Goal: Navigation & Orientation: Find specific page/section

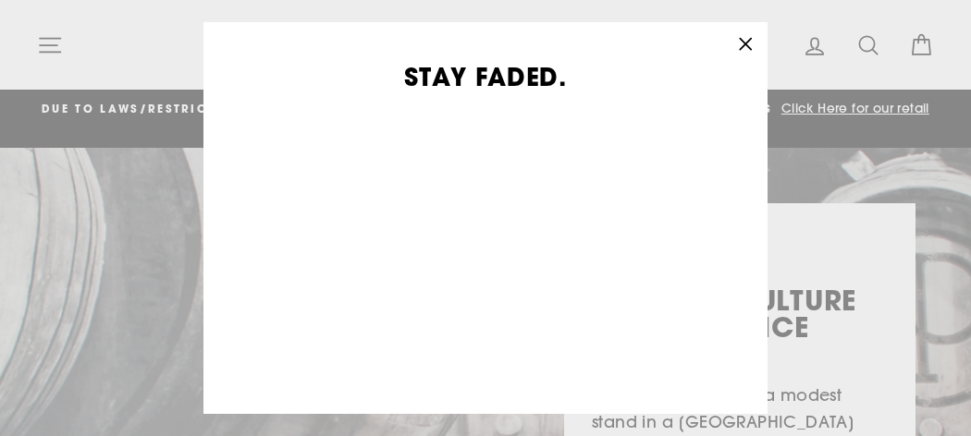
click at [49, 47] on div "STAY FADED. Sign-up to keep up with what's going on, and get exclusive offers a…" at bounding box center [485, 218] width 971 height 436
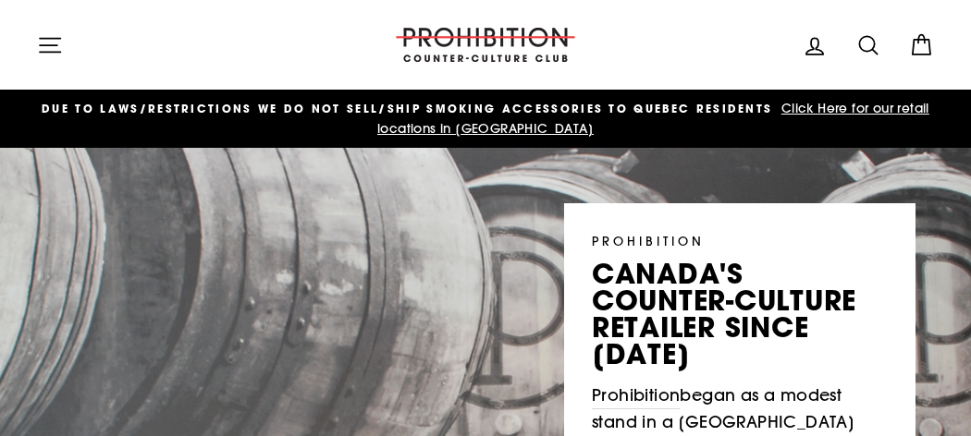
click at [49, 47] on icon "button" at bounding box center [50, 45] width 26 height 26
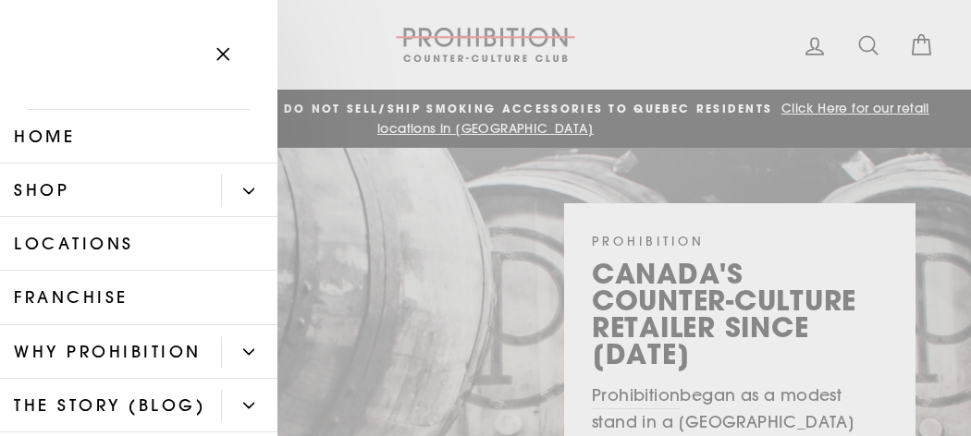
click at [250, 186] on icon "Primary" at bounding box center [248, 191] width 11 height 11
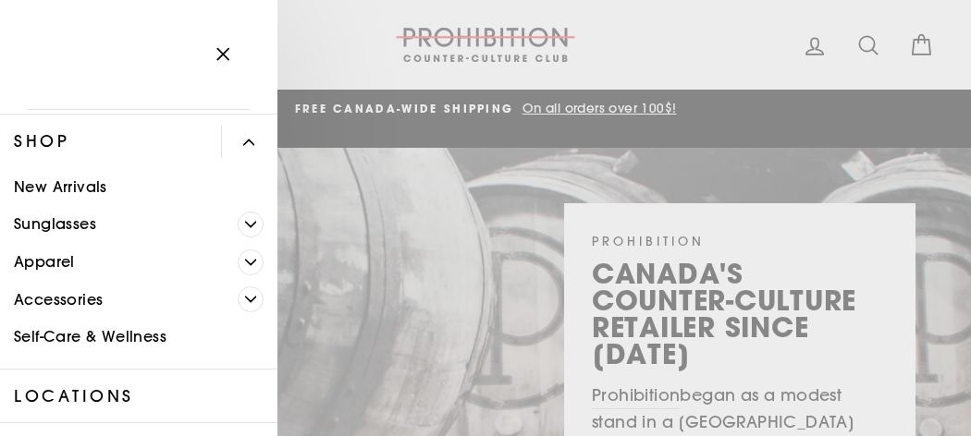
scroll to position [48, 0]
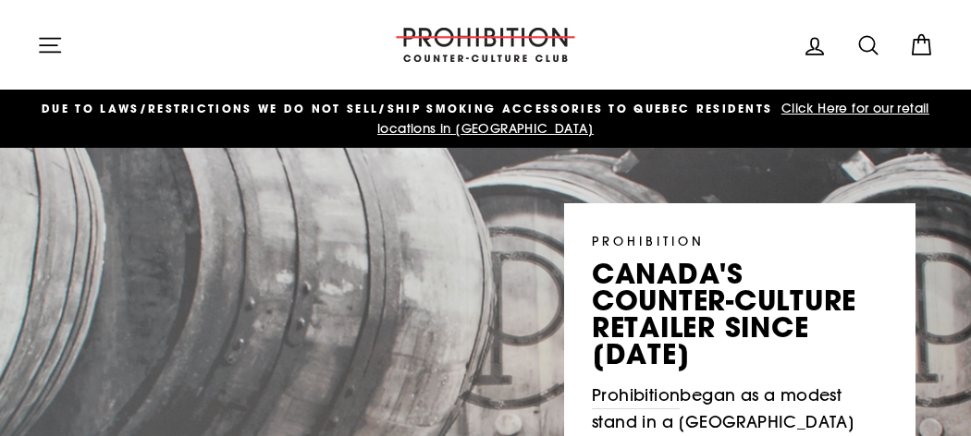
click at [850, 111] on span "Click Here for our retail locations in [GEOGRAPHIC_DATA]" at bounding box center [653, 118] width 552 height 37
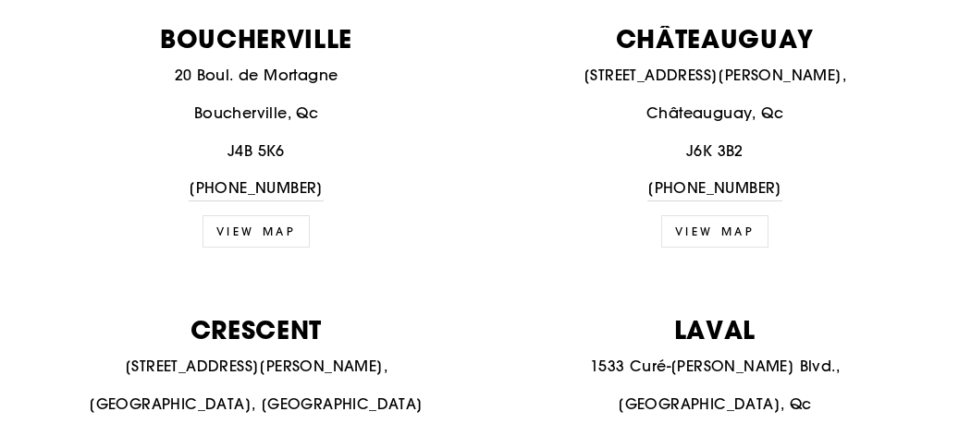
scroll to position [1147, 0]
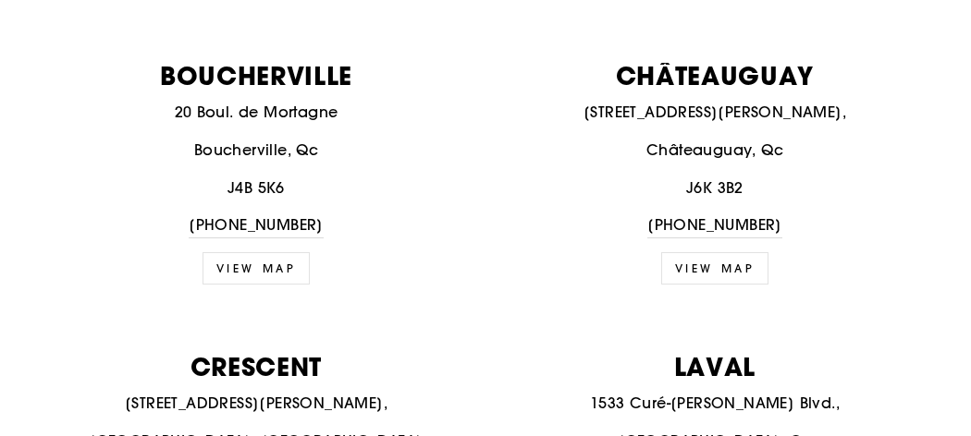
click at [704, 252] on link "view map" at bounding box center [715, 268] width 108 height 32
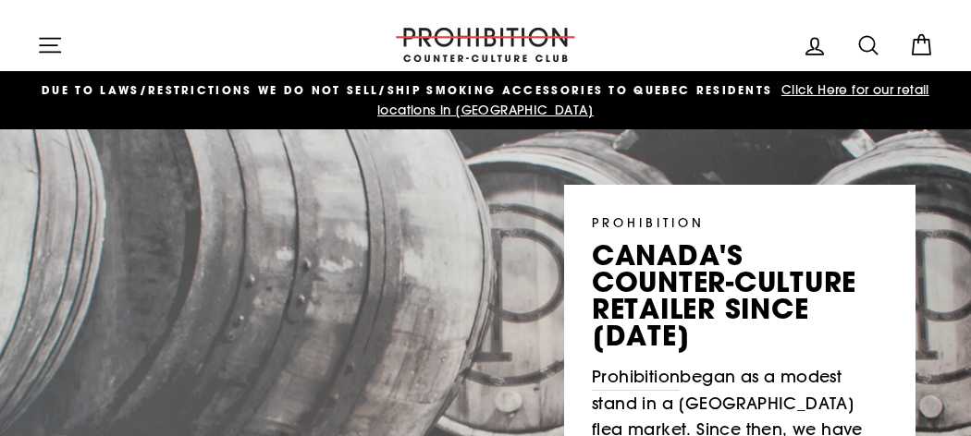
click at [67, 34] on button "Site navigation" at bounding box center [50, 45] width 48 height 40
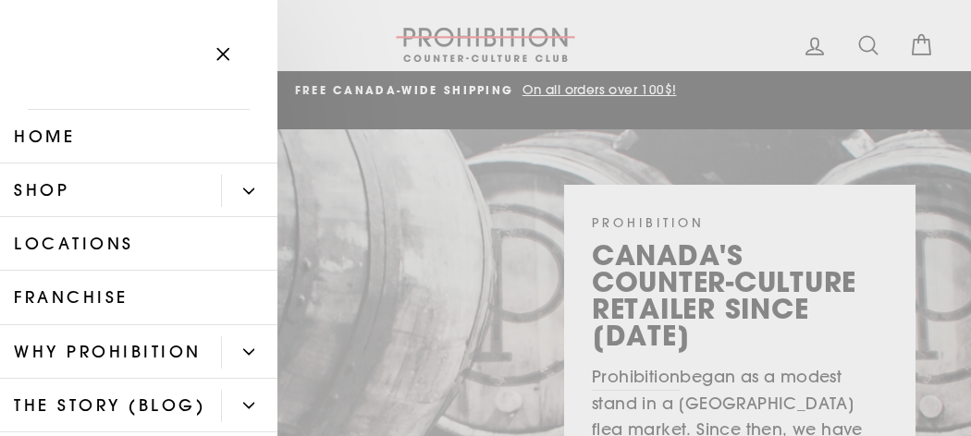
click at [239, 198] on button "Primary" at bounding box center [249, 191] width 56 height 32
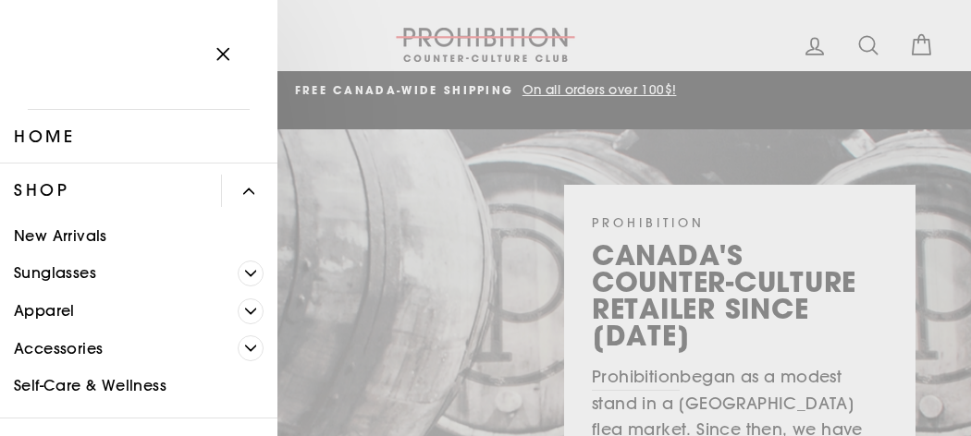
click at [246, 347] on icon "Primary" at bounding box center [251, 349] width 10 height 5
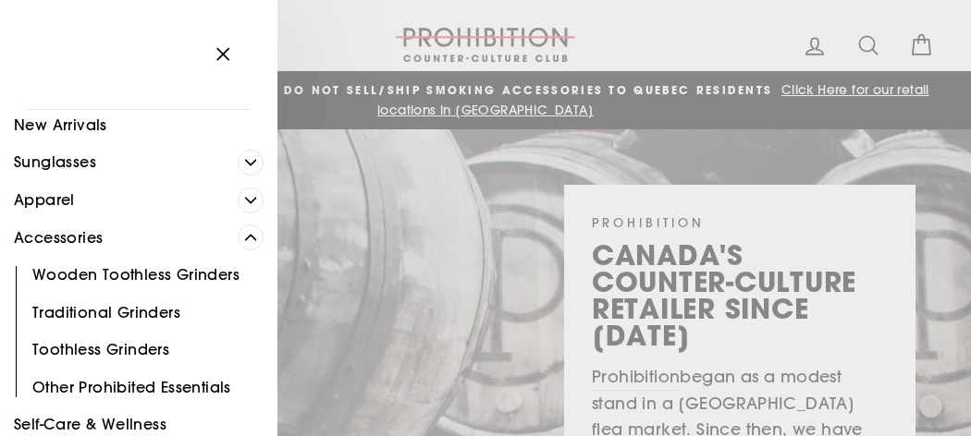
scroll to position [148, 0]
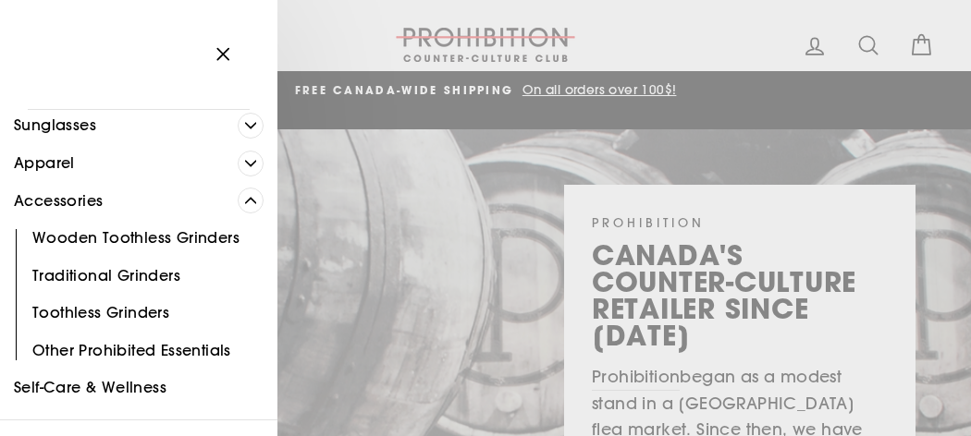
click at [240, 167] on span "Primary" at bounding box center [251, 164] width 26 height 26
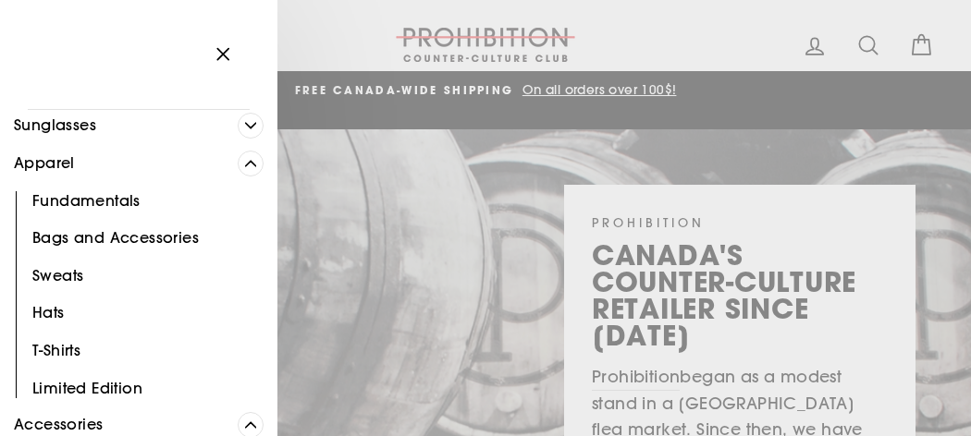
click at [240, 167] on span "Primary" at bounding box center [251, 164] width 26 height 26
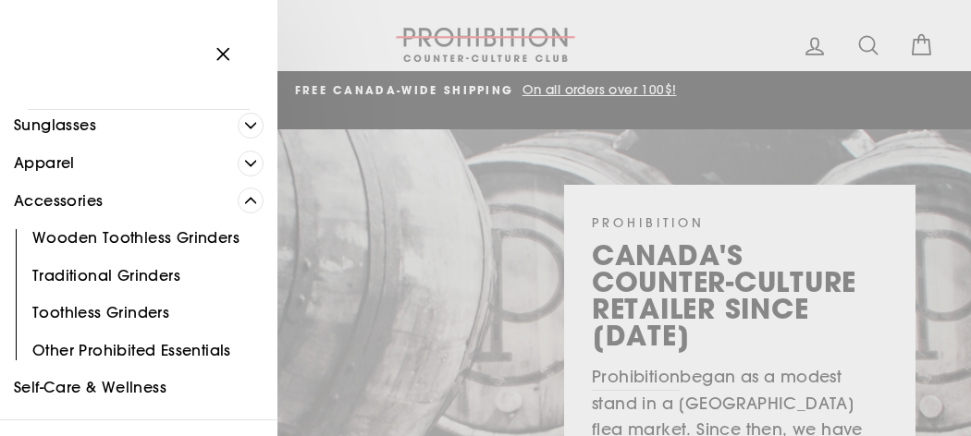
click at [248, 199] on icon "Primary" at bounding box center [251, 201] width 10 height 5
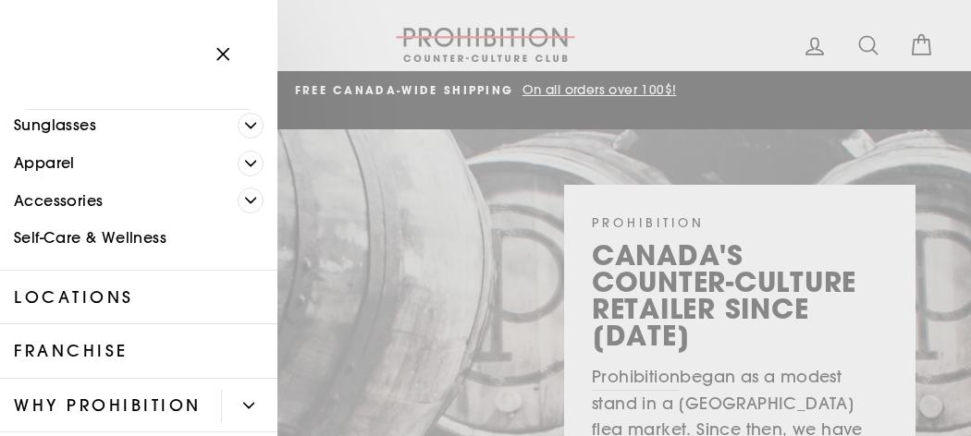
click at [110, 202] on link "Accessories" at bounding box center [119, 201] width 238 height 38
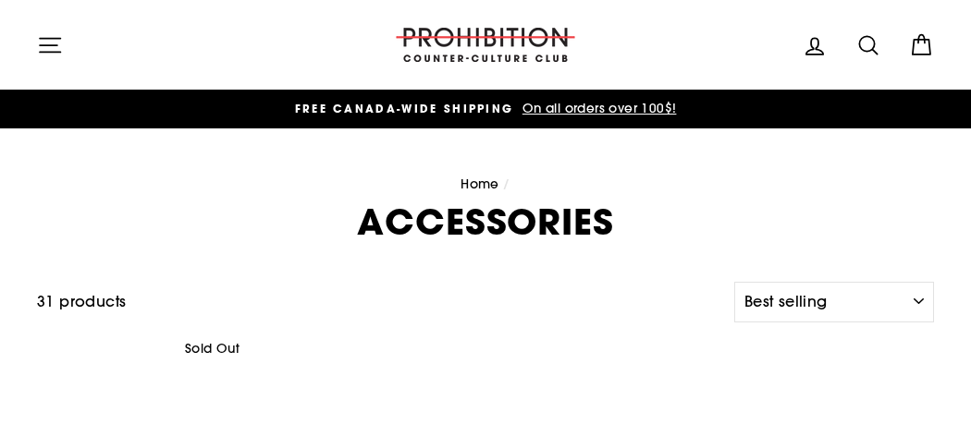
select select "best-selling"
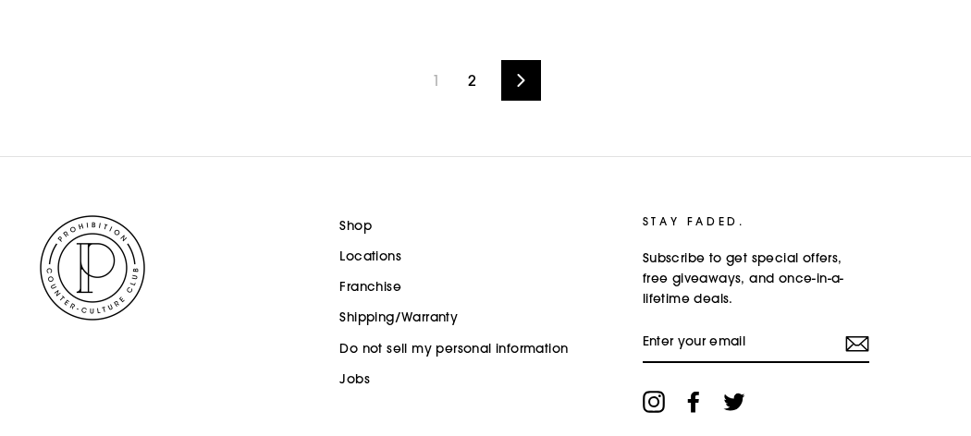
scroll to position [2987, 0]
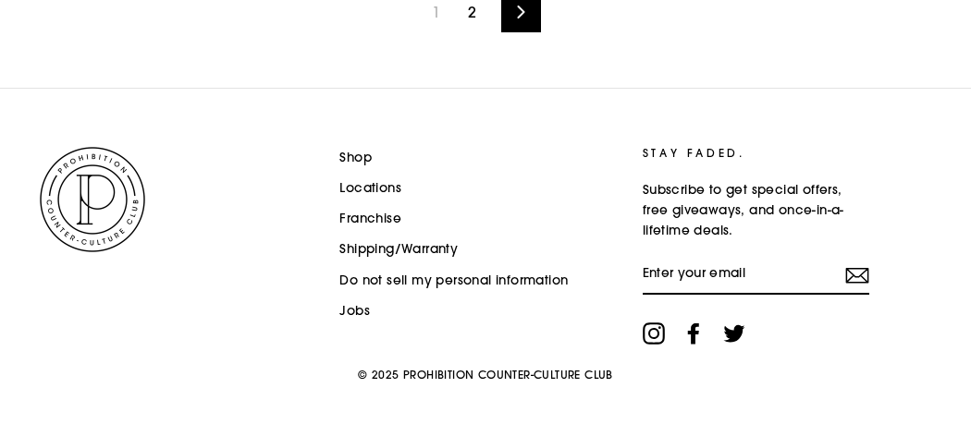
click at [363, 154] on link "Shop" at bounding box center [355, 158] width 32 height 28
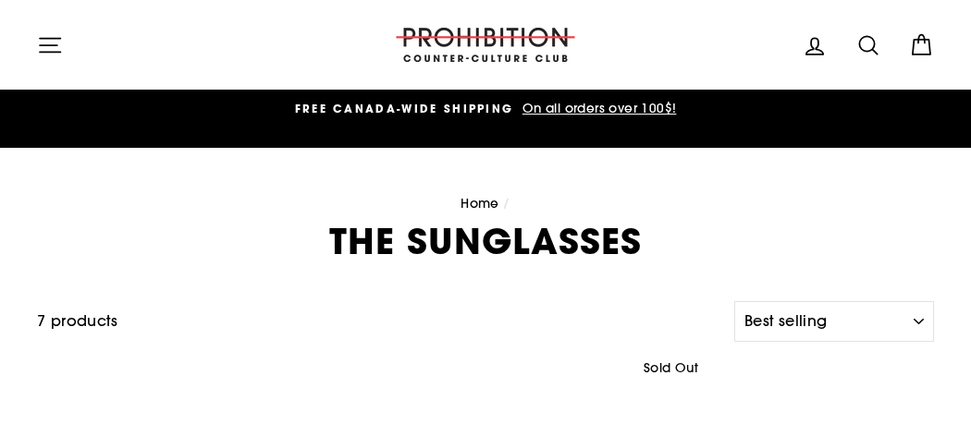
select select "best-selling"
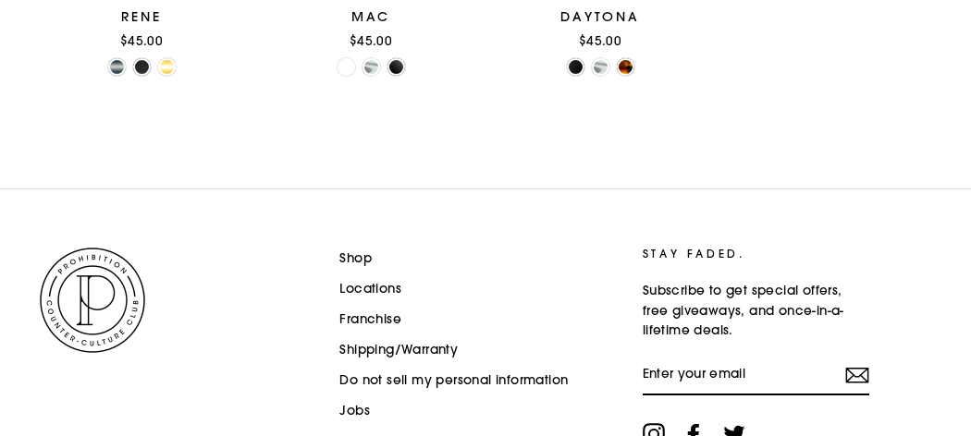
scroll to position [991, 0]
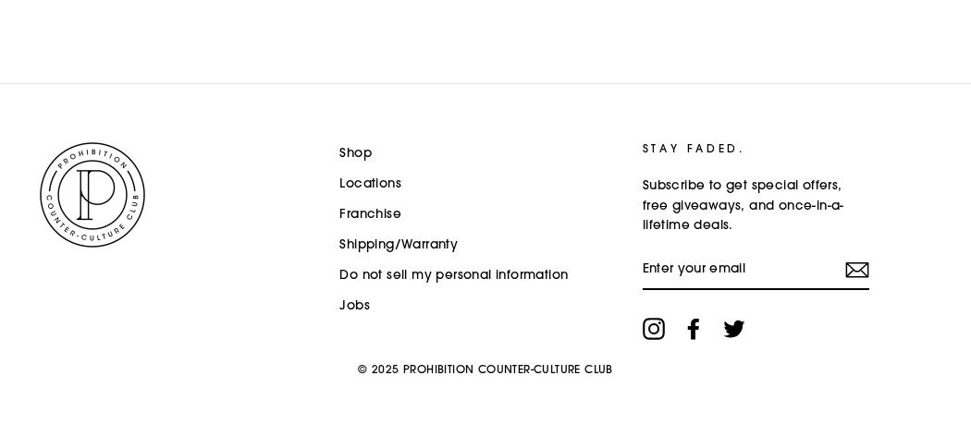
click at [105, 203] on img at bounding box center [92, 195] width 111 height 111
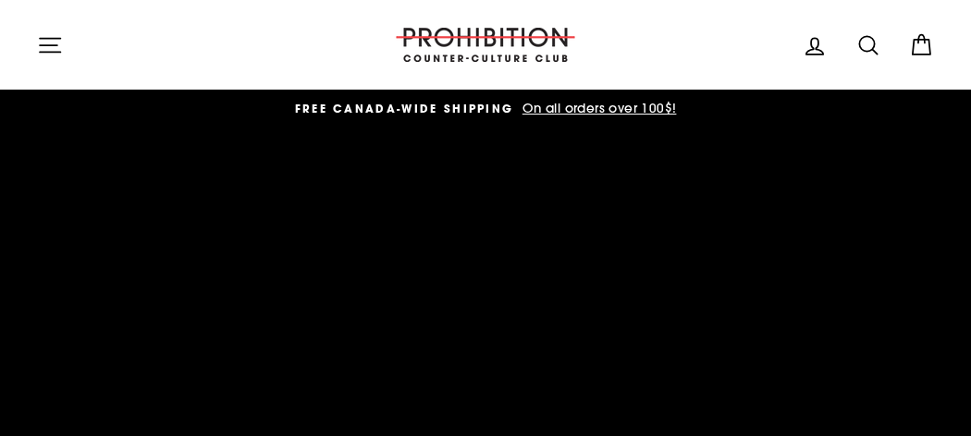
click at [572, 110] on span "On all orders over 100$!" at bounding box center [597, 108] width 159 height 17
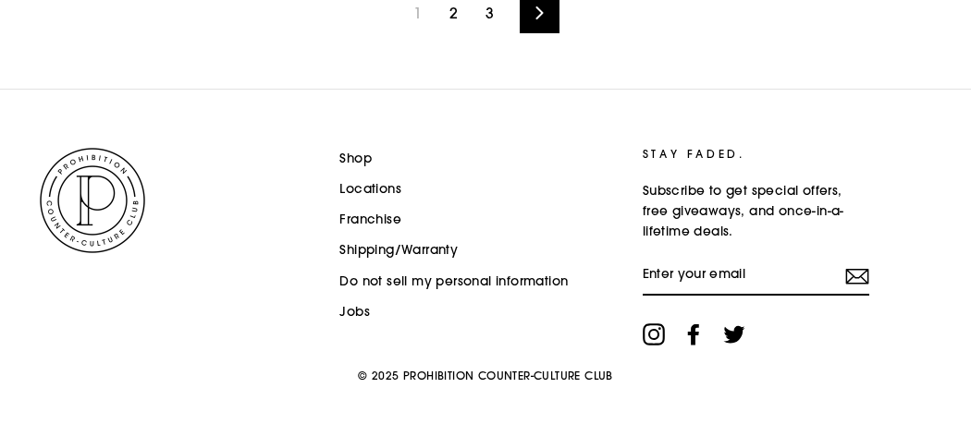
scroll to position [2829, 0]
click at [106, 208] on img at bounding box center [92, 199] width 111 height 111
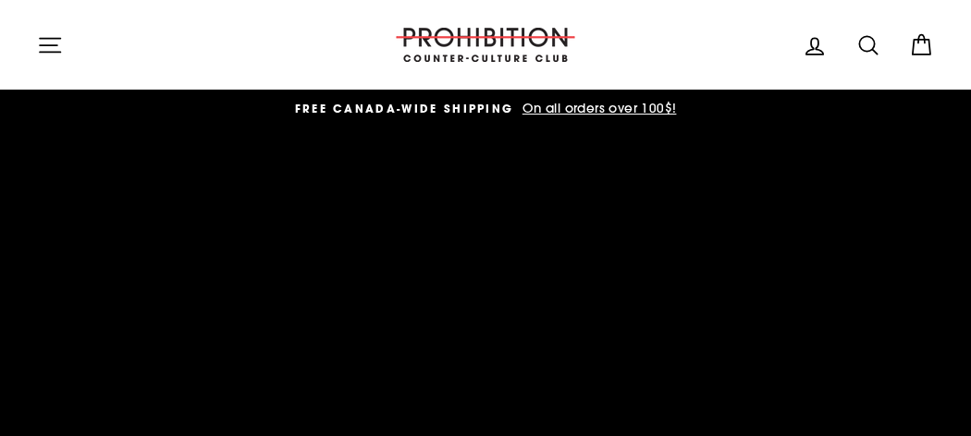
click at [48, 39] on icon "button" at bounding box center [50, 45] width 26 height 26
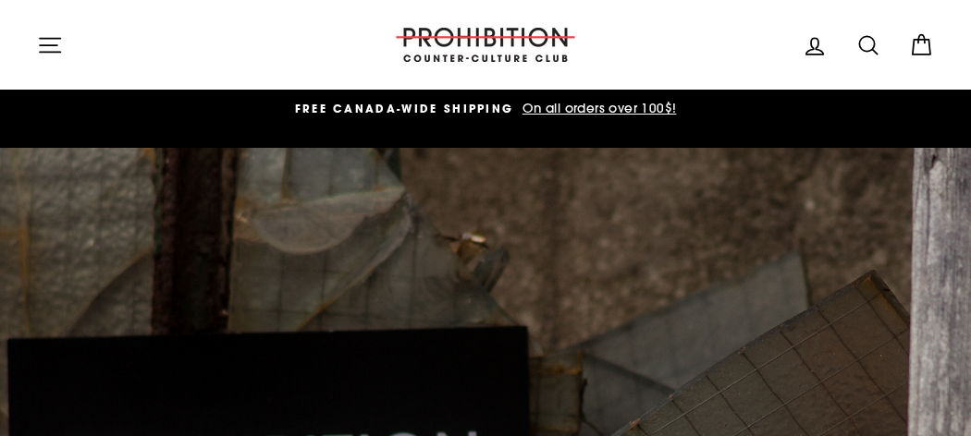
click at [55, 47] on icon "button" at bounding box center [50, 45] width 26 height 26
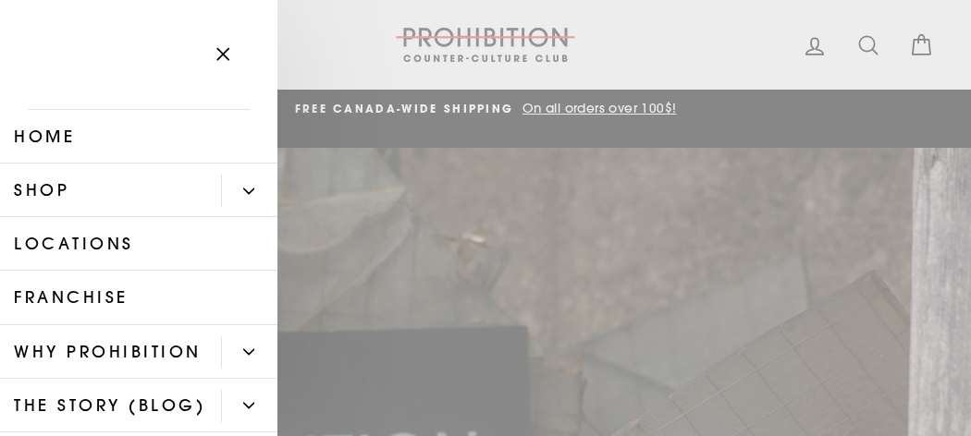
click at [244, 203] on button "Primary" at bounding box center [249, 191] width 56 height 32
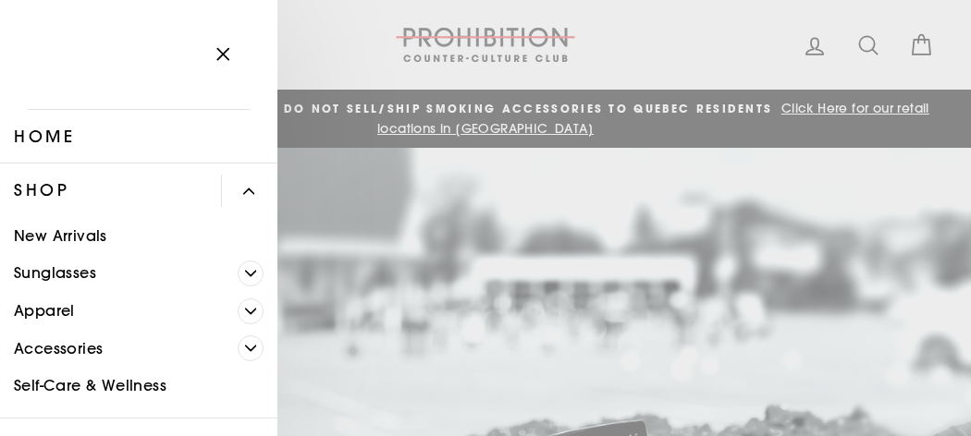
click at [48, 350] on link "Accessories" at bounding box center [119, 349] width 238 height 38
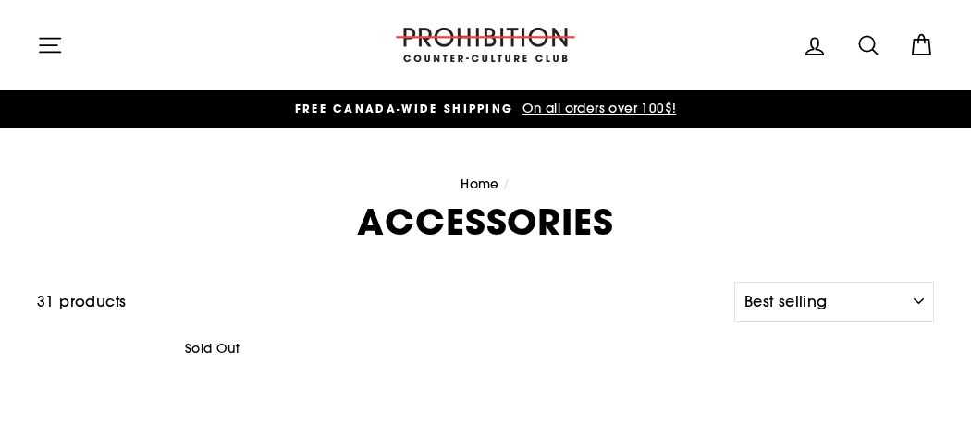
select select "best-selling"
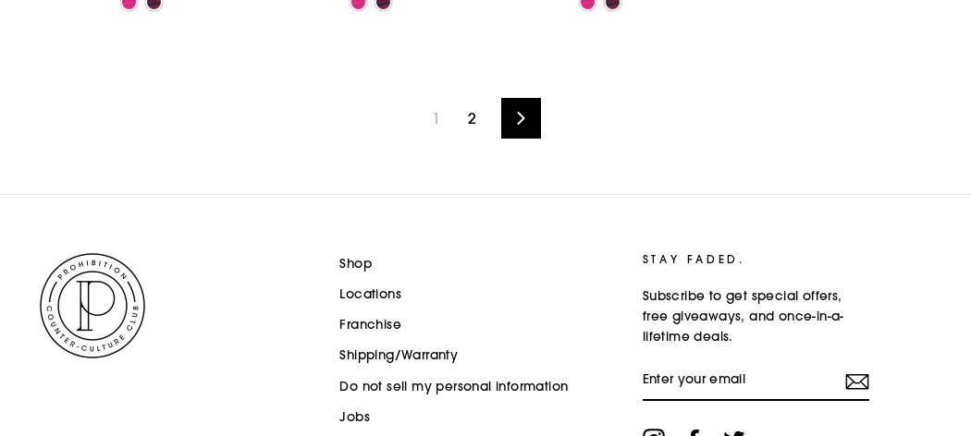
scroll to position [2876, 0]
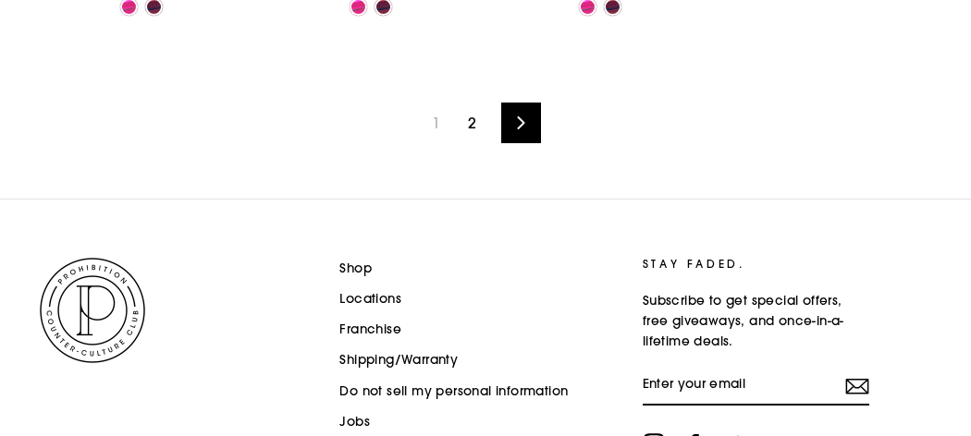
click at [513, 115] on link "Next" at bounding box center [521, 123] width 40 height 41
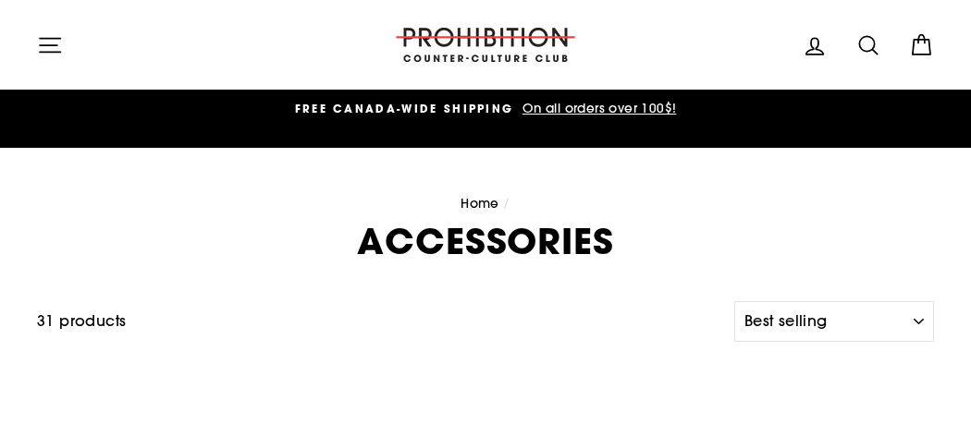
select select "best-selling"
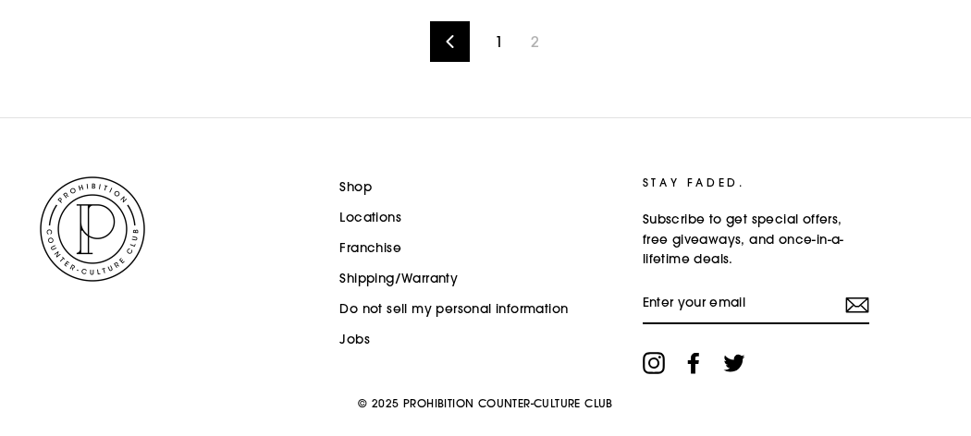
scroll to position [758, 0]
